Goal: Navigation & Orientation: Find specific page/section

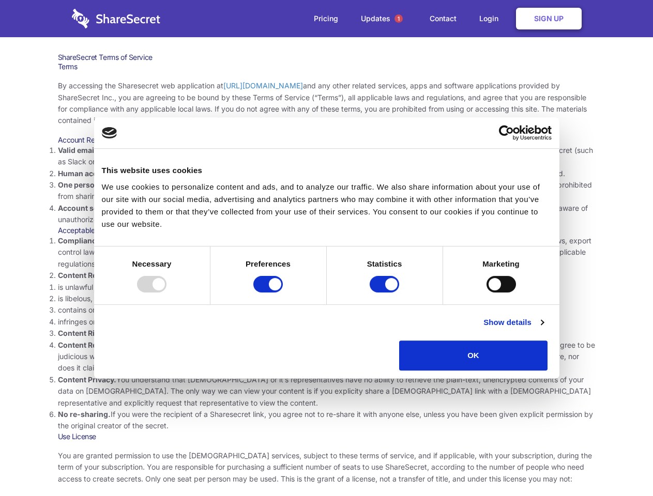
click at [326, 248] on li "Compliance with local laws and regulations. Your use of the Sharesecret must no…" at bounding box center [327, 252] width 538 height 35
click at [167, 293] on div at bounding box center [151, 284] width 29 height 17
click at [283, 293] on input "Preferences" at bounding box center [267, 284] width 29 height 17
checkbox input "false"
click at [386, 293] on input "Statistics" at bounding box center [384, 284] width 29 height 17
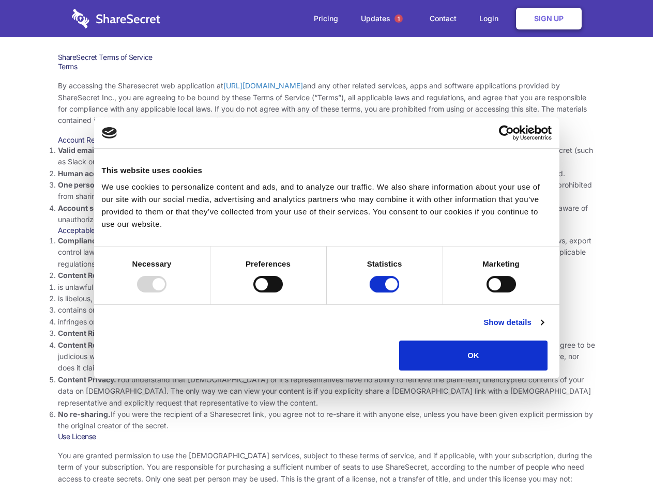
checkbox input "false"
click at [487, 293] on input "Marketing" at bounding box center [501, 284] width 29 height 17
checkbox input "true"
click at [544, 329] on link "Show details" at bounding box center [514, 323] width 60 height 12
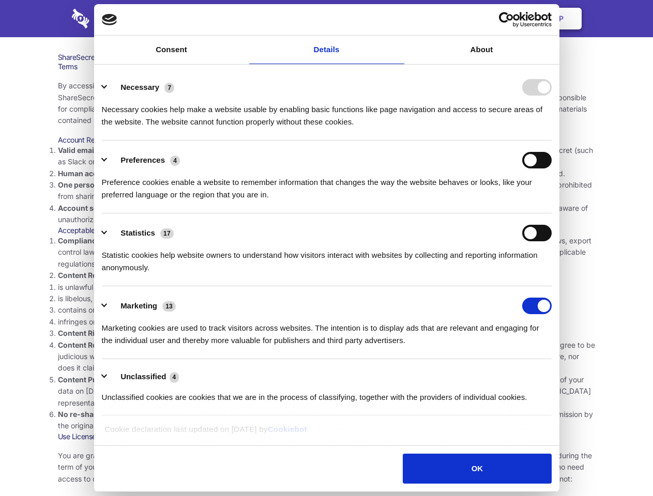
click at [552, 141] on li "Necessary 7 Necessary cookies help make a website usable by enabling basic func…" at bounding box center [327, 104] width 450 height 73
click at [398, 19] on span "1" at bounding box center [399, 18] width 8 height 8
